Goal: Transaction & Acquisition: Purchase product/service

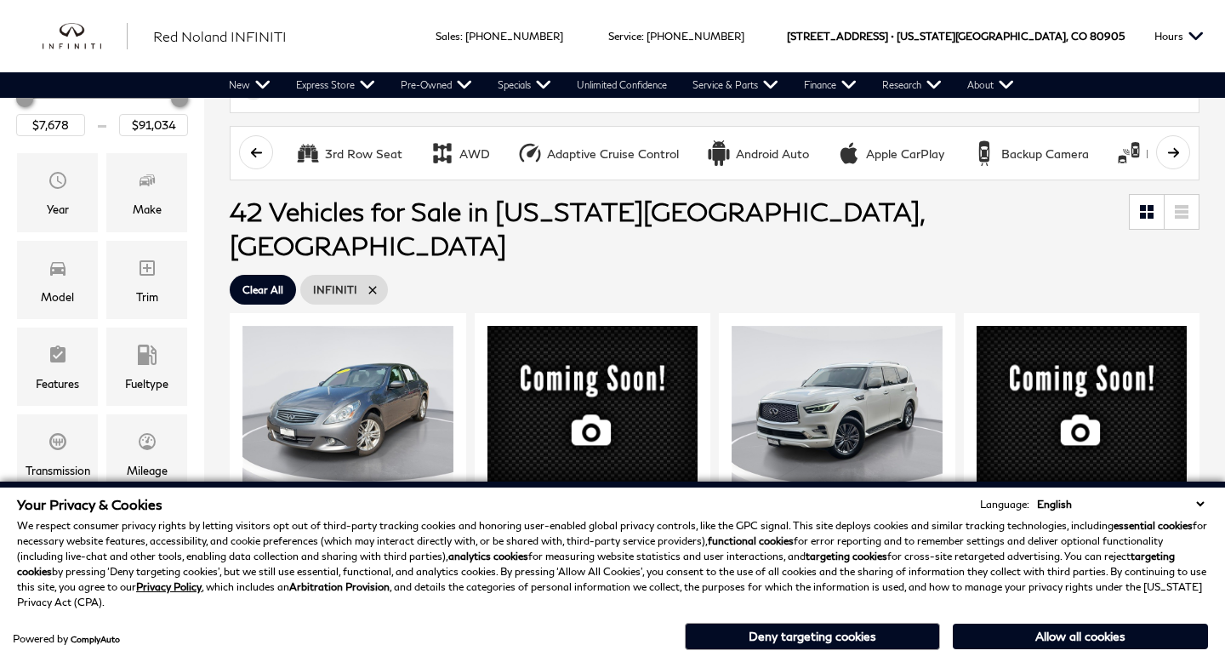
click at [1200, 503] on select "English Spanish / Español English / [GEOGRAPHIC_DATA] Korean / 한국어 Vietnamese /…" at bounding box center [1120, 504] width 175 height 16
click at [740, 633] on button "Deny targeting cookies" at bounding box center [812, 636] width 255 height 27
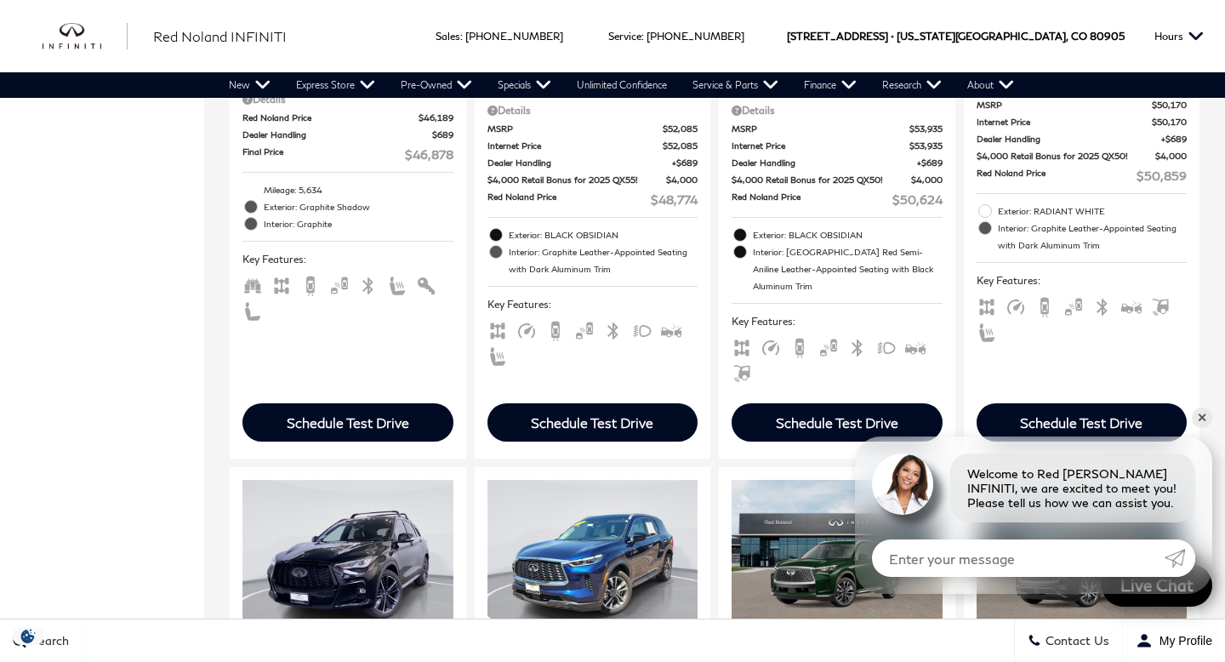
scroll to position [1959, 0]
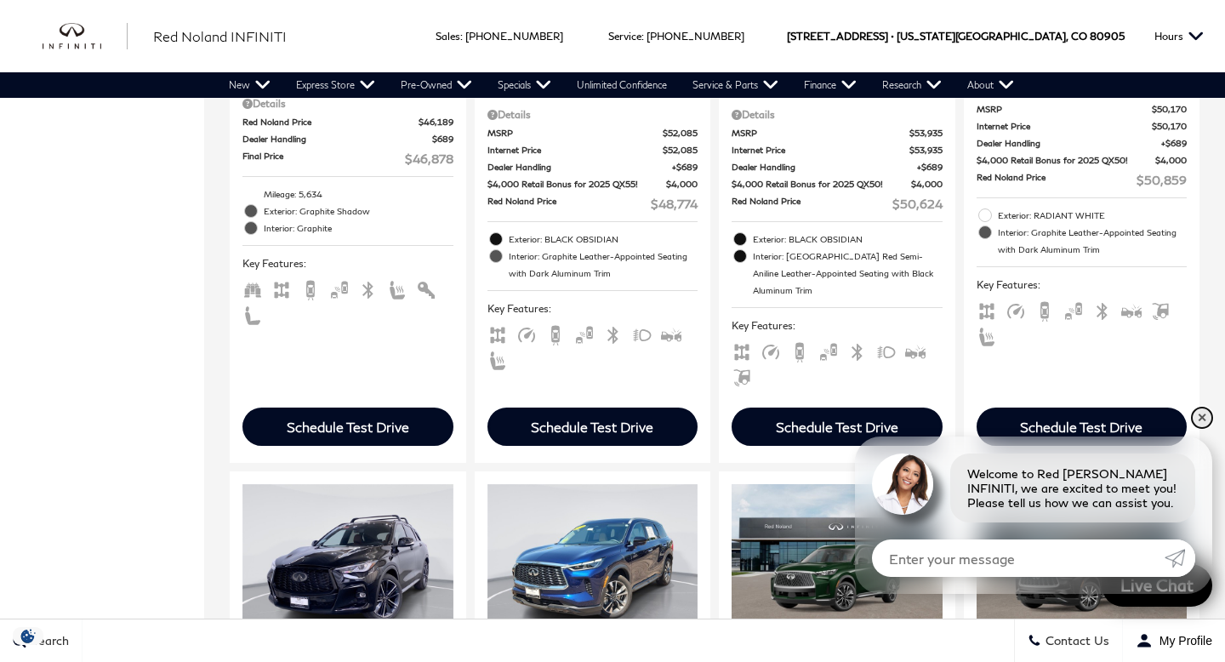
click at [1203, 415] on link "✕" at bounding box center [1202, 418] width 20 height 20
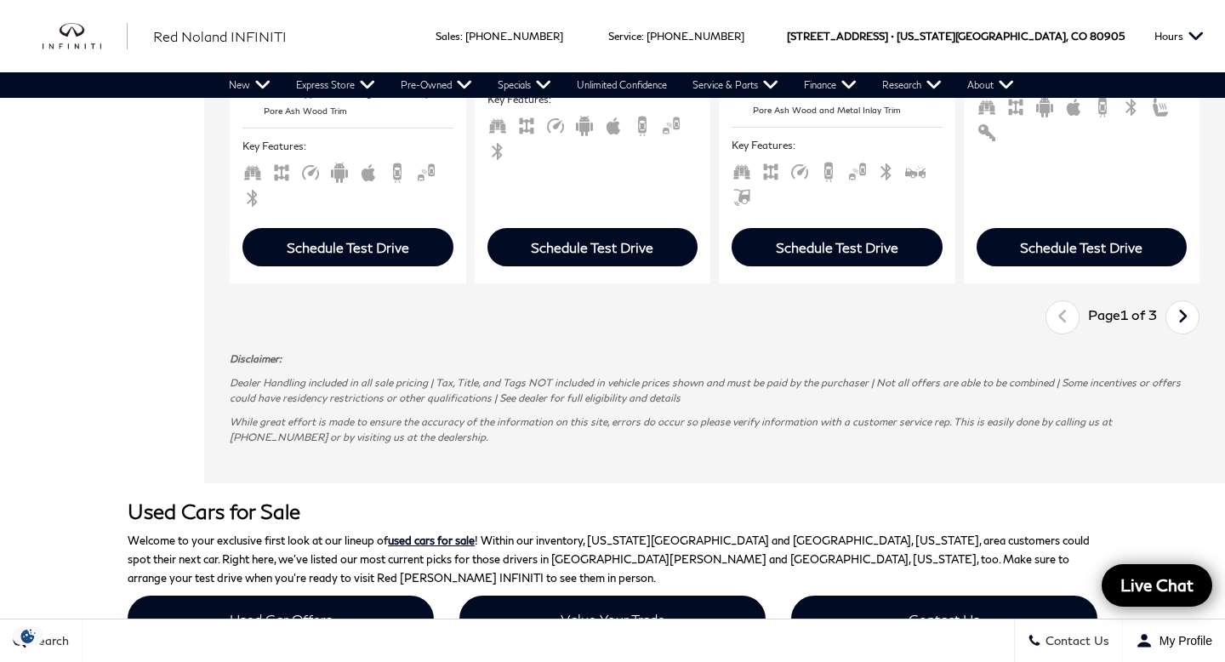
scroll to position [3472, 0]
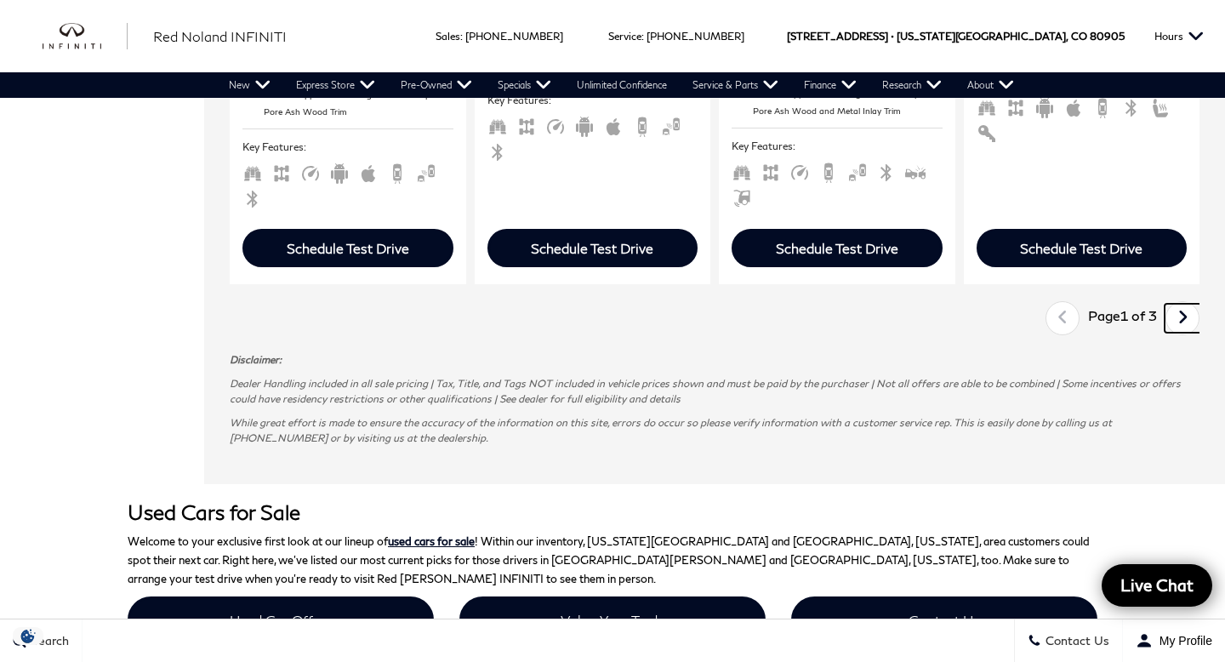
click at [1175, 304] on link "Next" at bounding box center [1183, 318] width 37 height 29
